Goal: Navigation & Orientation: Understand site structure

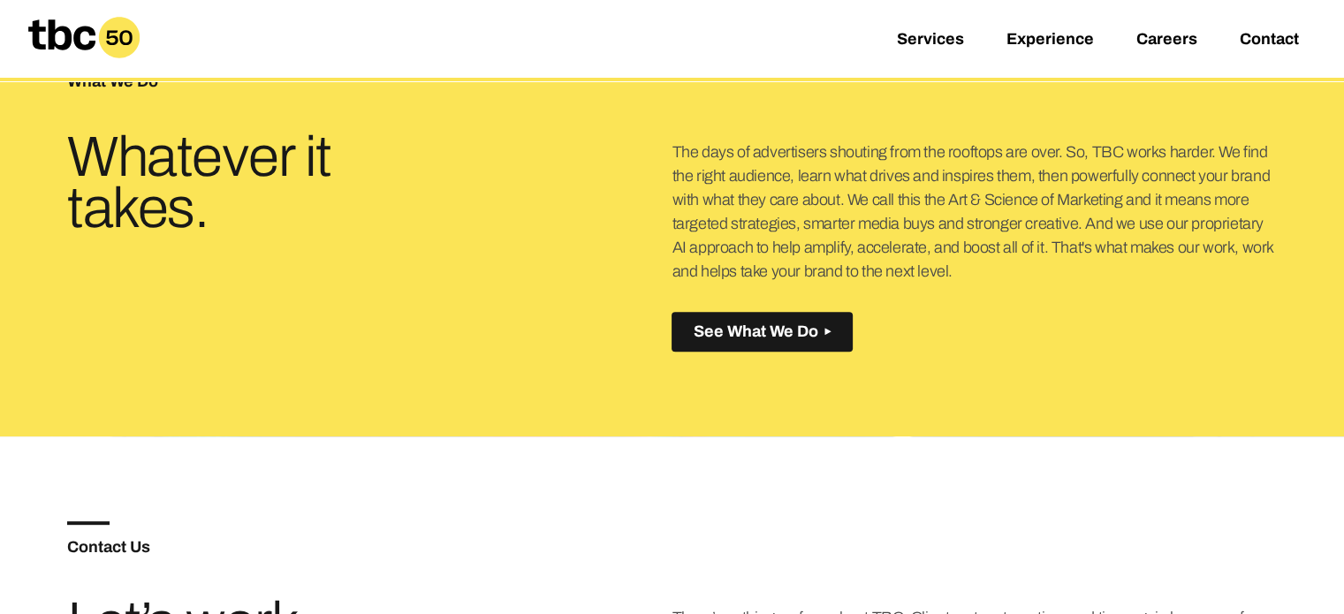
scroll to position [640, 0]
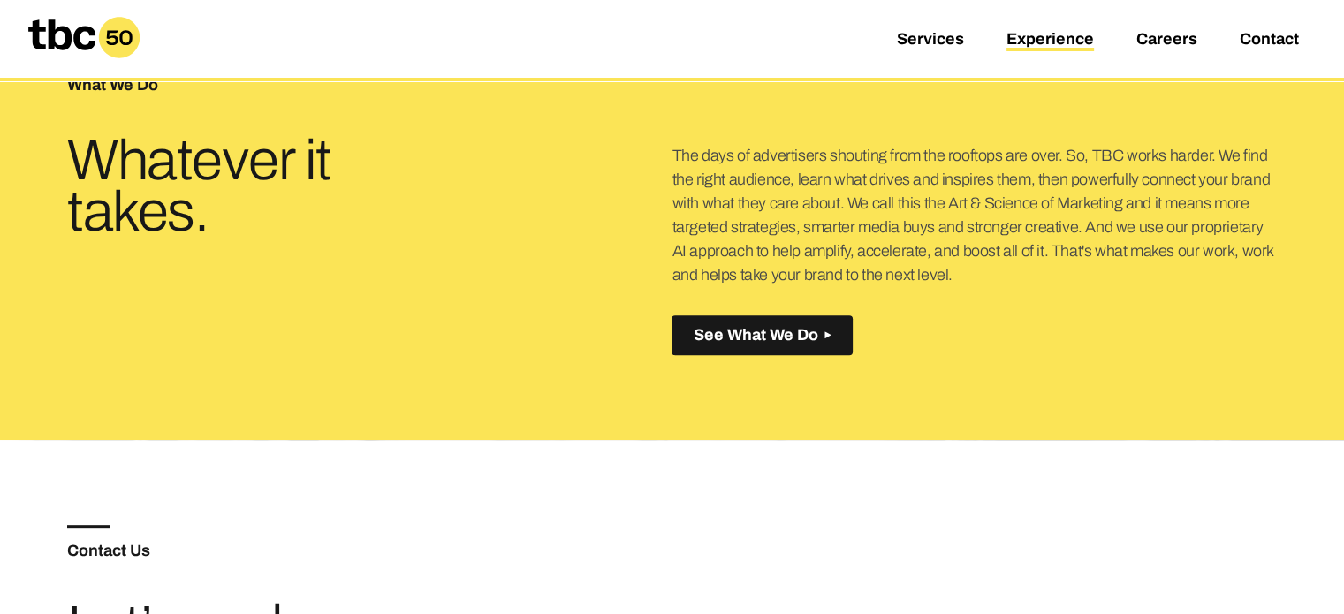
click at [1048, 38] on link "Experience" at bounding box center [1051, 40] width 88 height 21
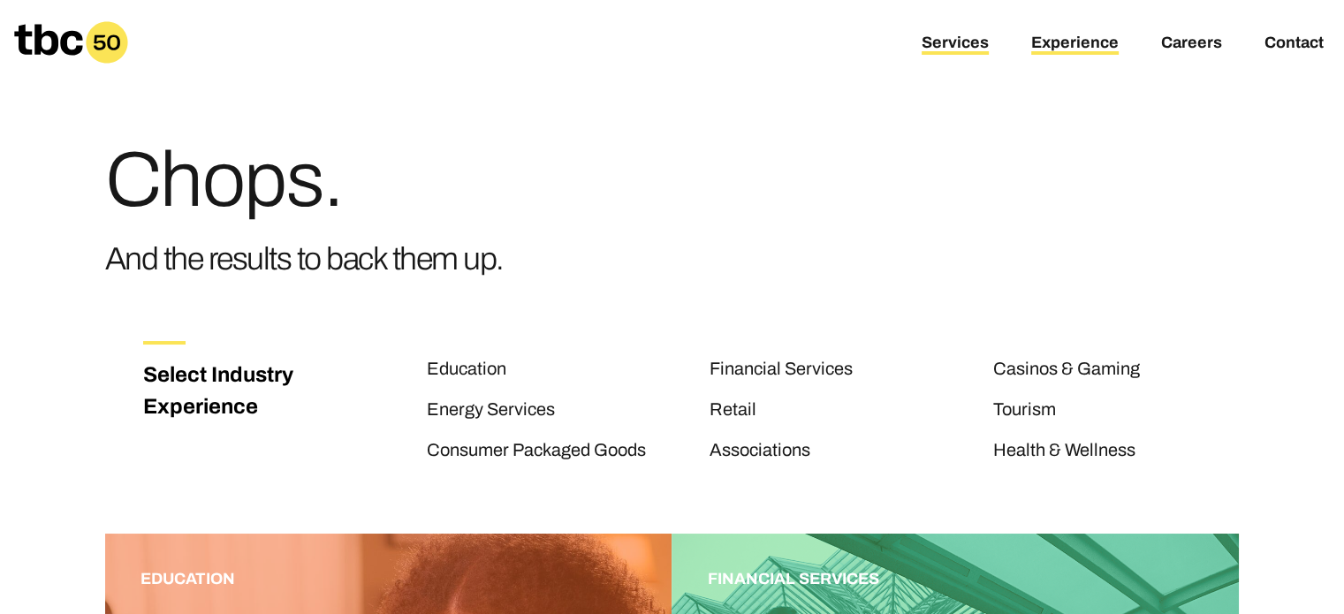
click at [947, 43] on link "Services" at bounding box center [955, 44] width 67 height 21
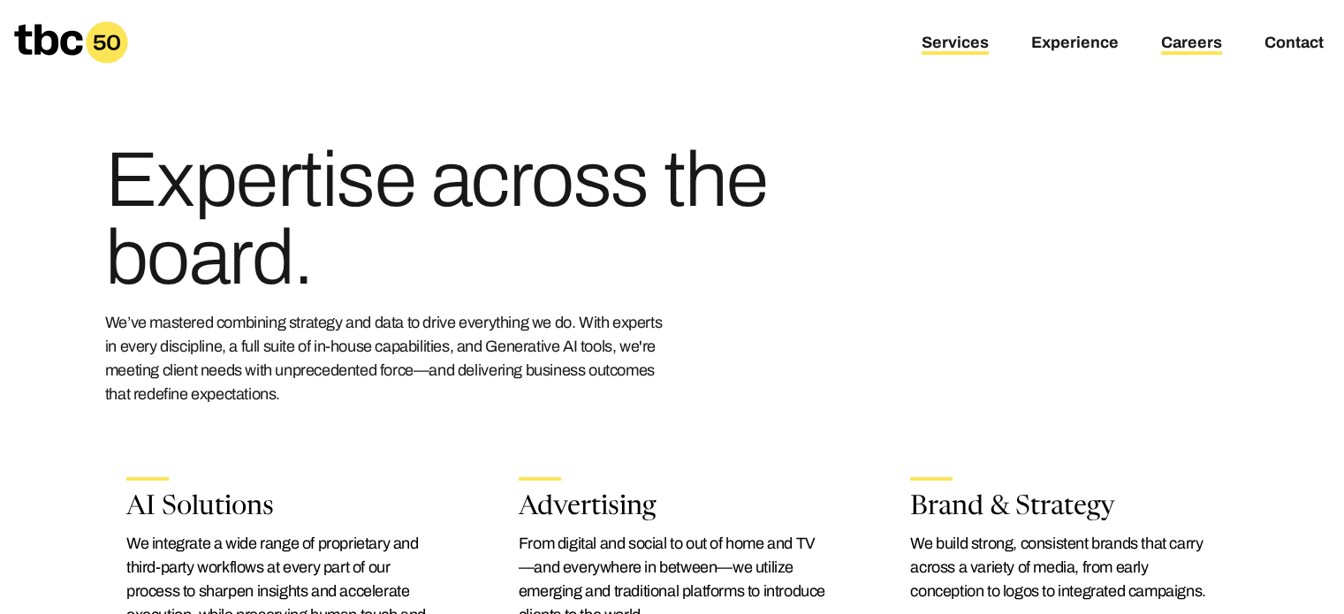
click at [1175, 45] on link "Careers" at bounding box center [1191, 44] width 61 height 21
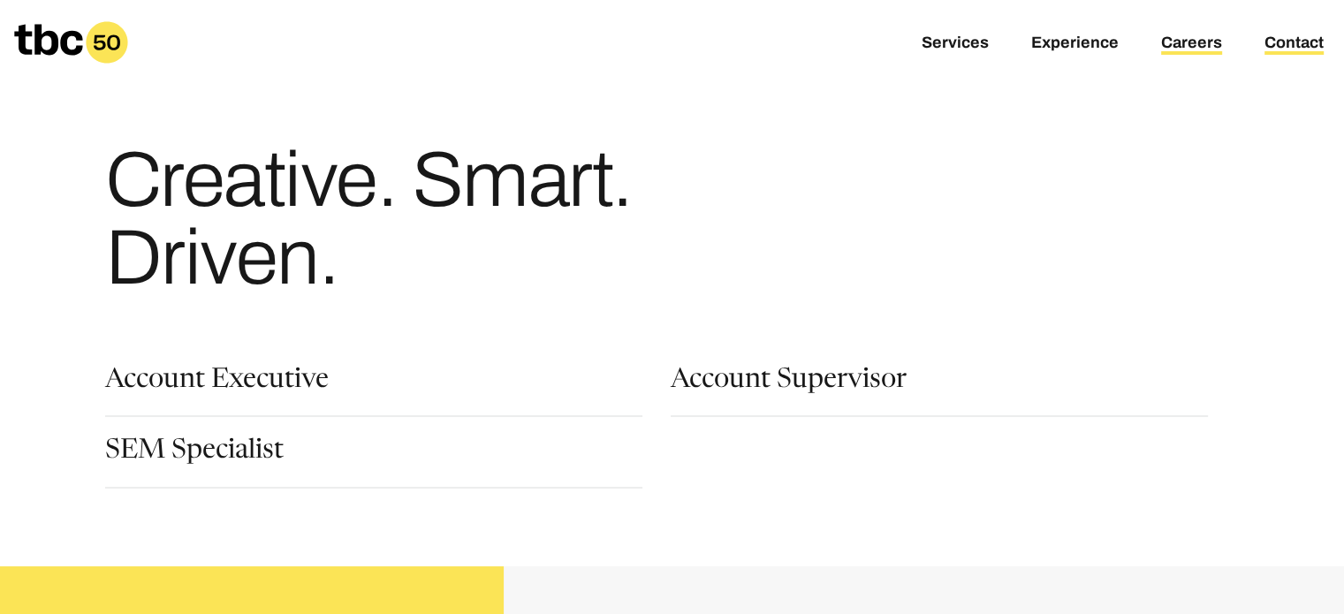
click at [1283, 34] on link "Contact" at bounding box center [1294, 44] width 59 height 21
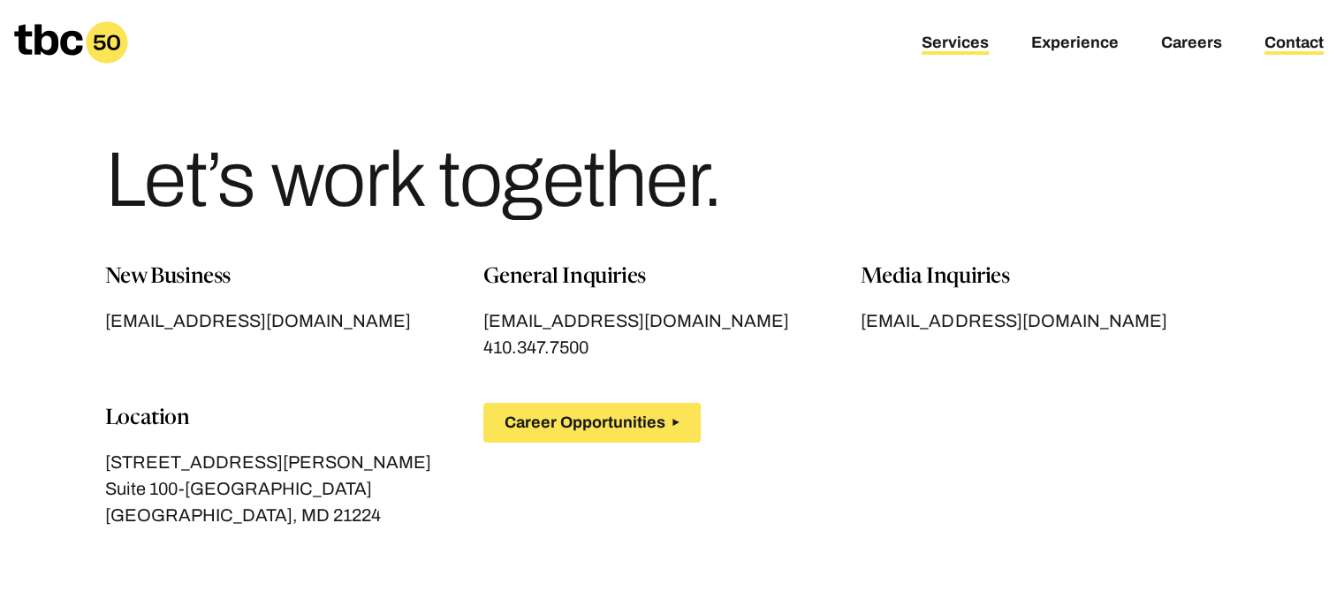
click at [971, 39] on link "Services" at bounding box center [955, 44] width 67 height 21
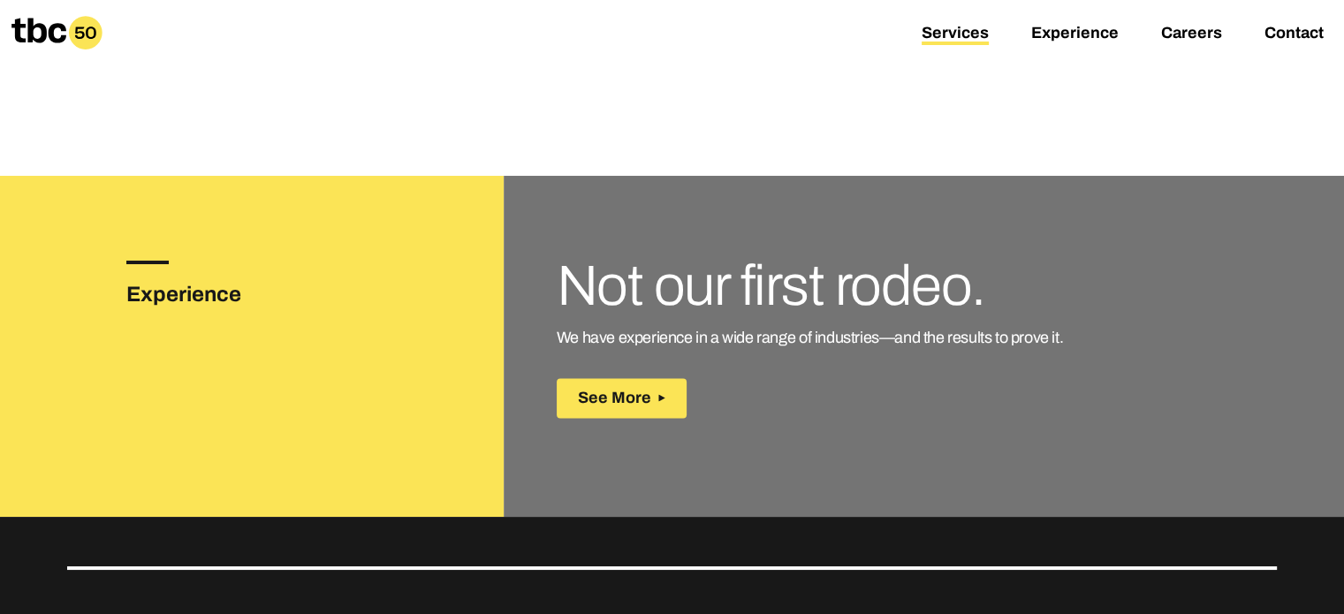
scroll to position [2525, 0]
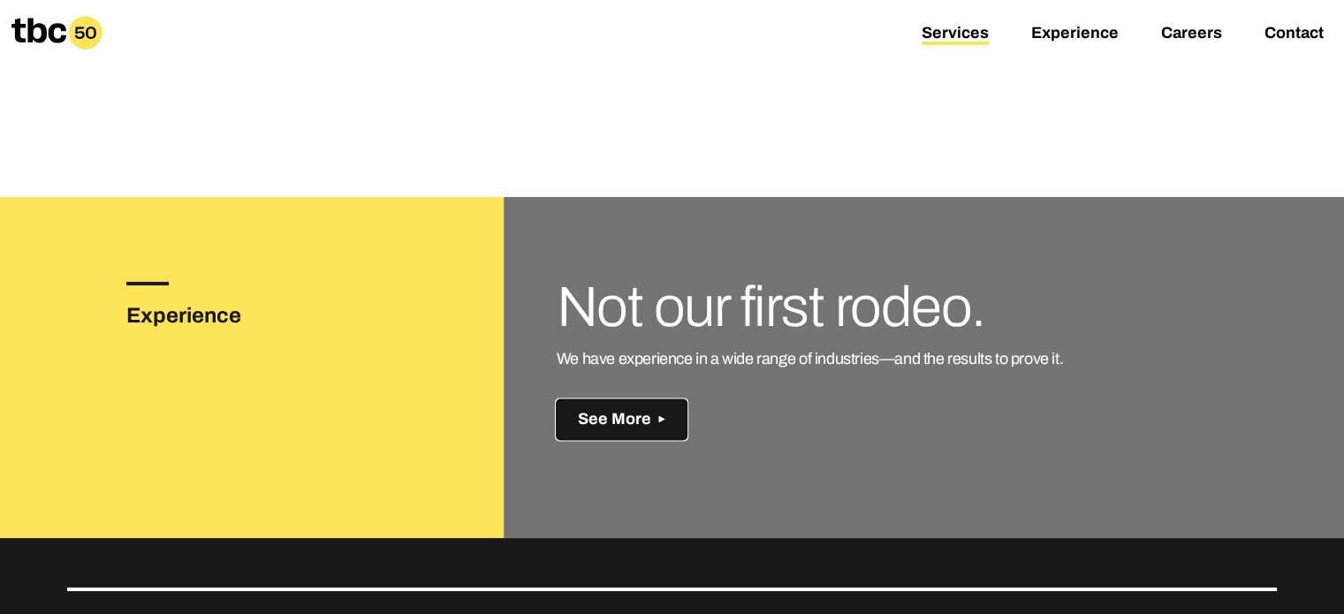
click at [619, 410] on span "See More" at bounding box center [614, 419] width 73 height 19
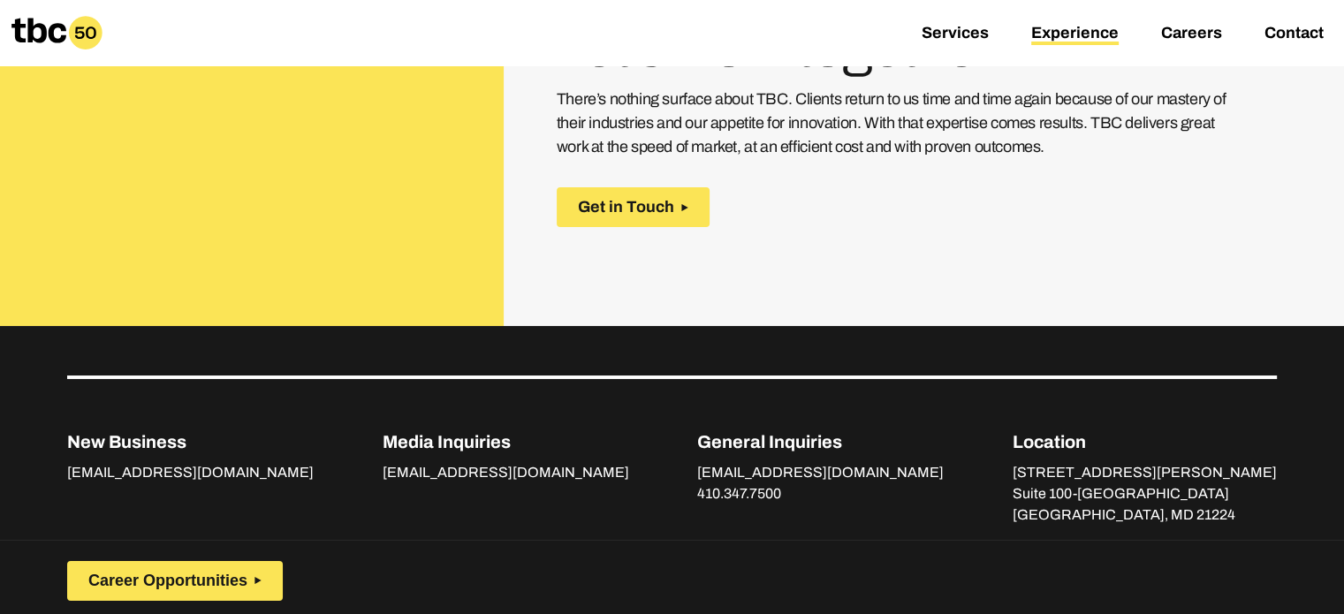
scroll to position [2726, 0]
